Goal: Feedback & Contribution: Leave review/rating

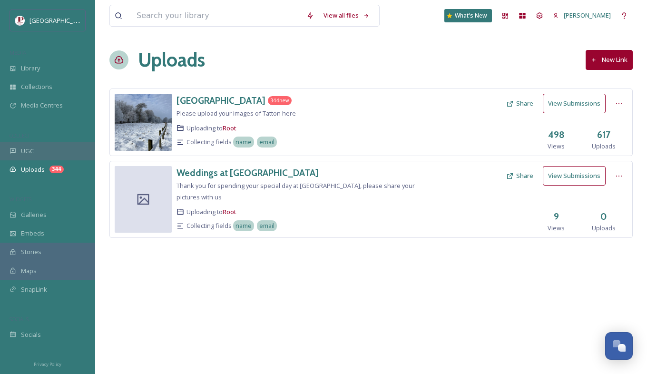
click at [70, 143] on div "UGC" at bounding box center [47, 151] width 95 height 19
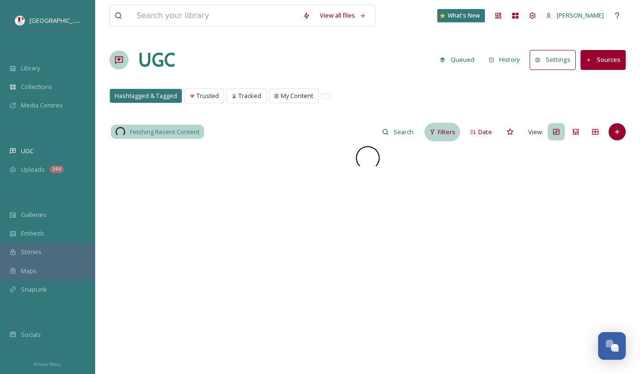
click at [438, 129] on div "Filters" at bounding box center [442, 132] width 36 height 19
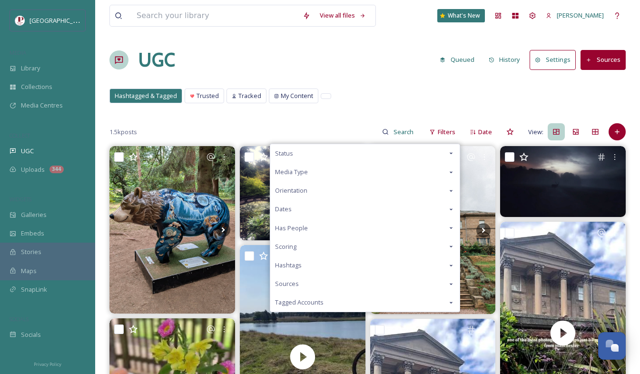
drag, startPoint x: 320, startPoint y: 252, endPoint x: 284, endPoint y: 244, distance: 36.6
click at [284, 244] on span "Scoring" at bounding box center [285, 246] width 21 height 9
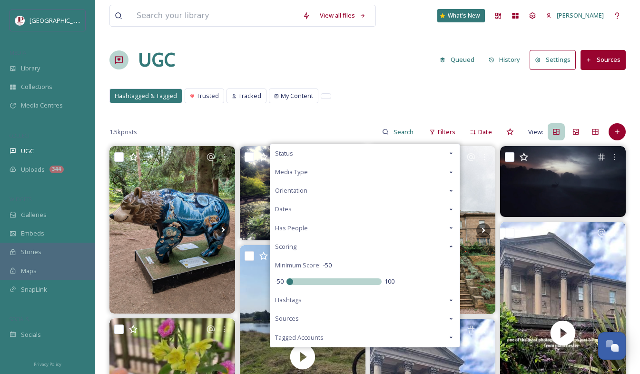
drag, startPoint x: 334, startPoint y: 280, endPoint x: 149, endPoint y: 294, distance: 186.0
type input "-50"
click at [286, 285] on input "range" at bounding box center [333, 281] width 95 height 7
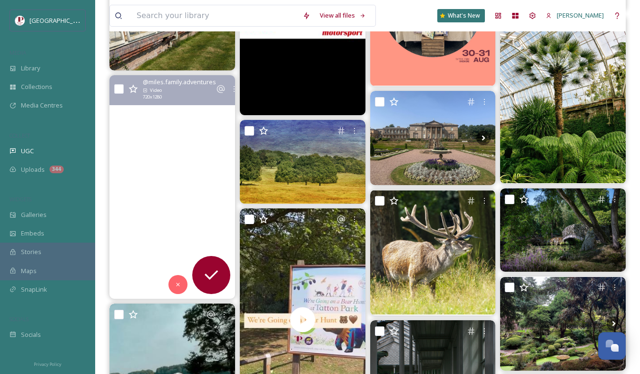
scroll to position [1902, 0]
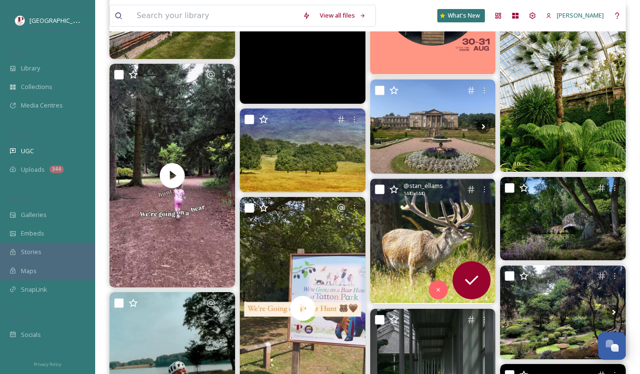
click at [436, 211] on img at bounding box center [433, 241] width 126 height 126
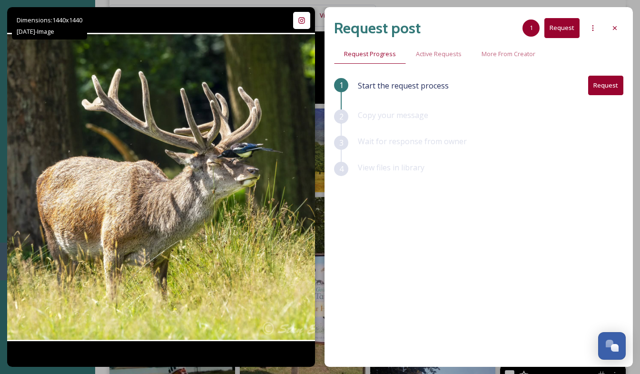
click at [545, 171] on div "View files in library" at bounding box center [490, 175] width 265 height 26
click at [614, 24] on icon at bounding box center [615, 28] width 8 height 8
